Goal: Task Accomplishment & Management: Use online tool/utility

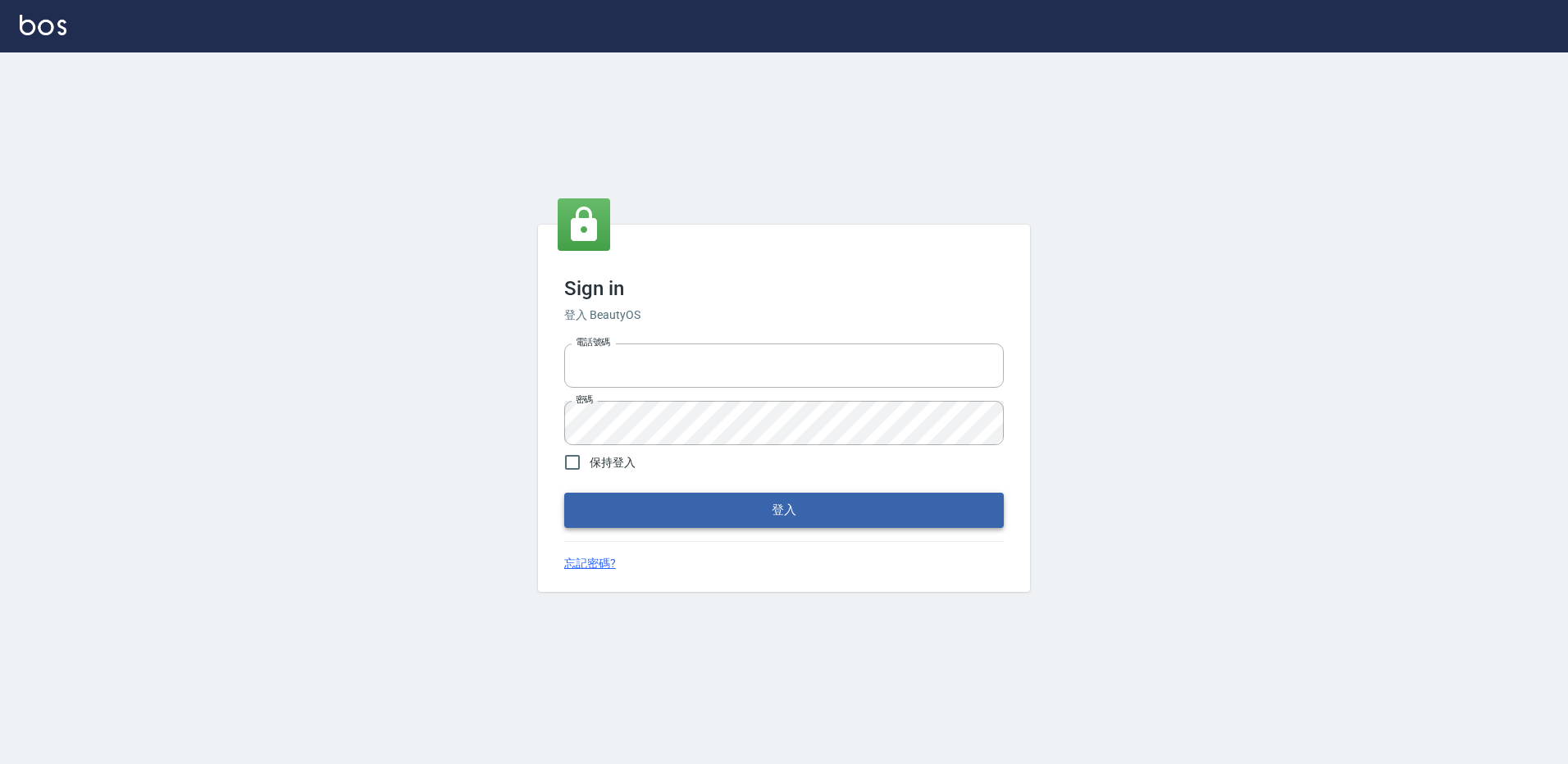
type input "27222158"
click at [828, 501] on button "登入" at bounding box center [784, 510] width 439 height 35
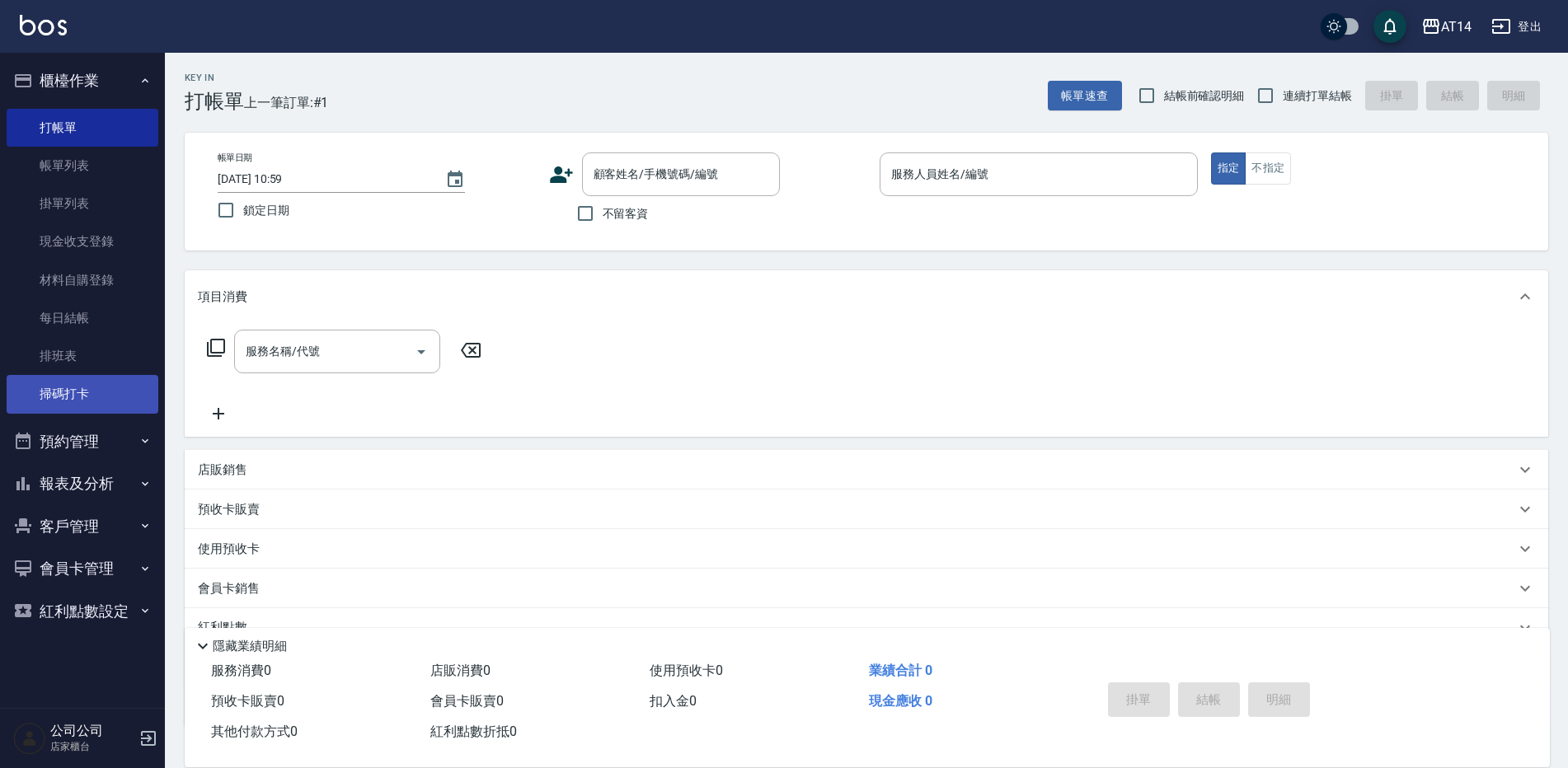
click at [108, 385] on link "掃碼打卡" at bounding box center [82, 393] width 151 height 38
